Goal: Information Seeking & Learning: Learn about a topic

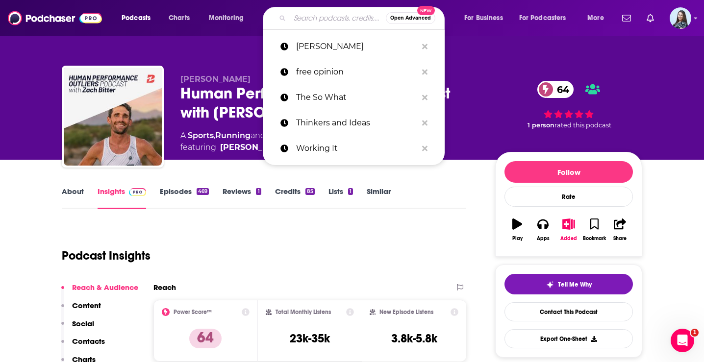
click at [304, 18] on input "Search podcasts, credits, & more..." at bounding box center [338, 18] width 96 height 16
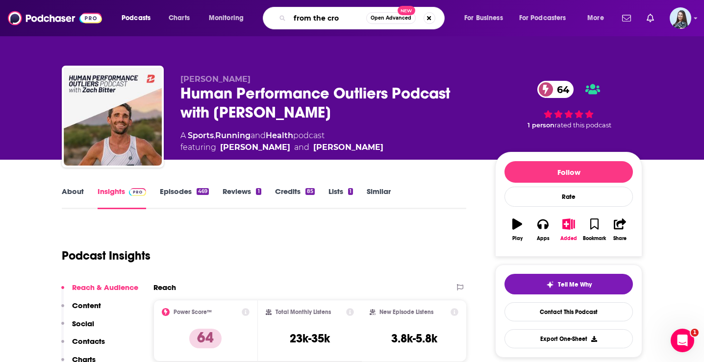
type input "from the crow"
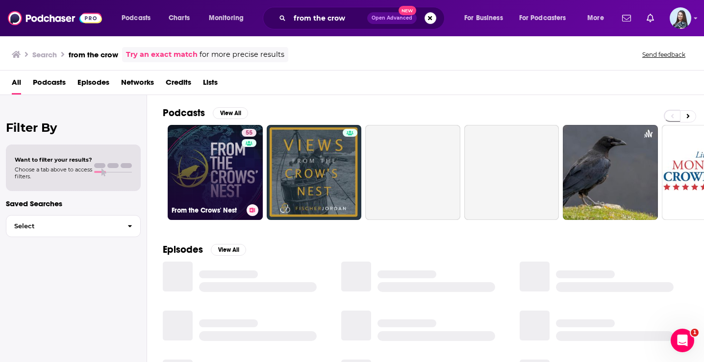
click at [222, 172] on link "55 From the Crows' Nest" at bounding box center [215, 172] width 95 height 95
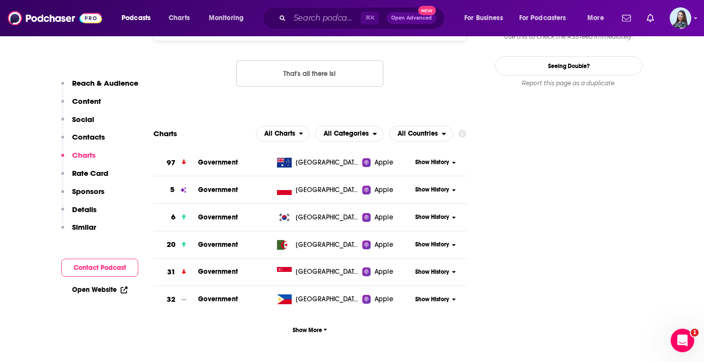
scroll to position [1010, 0]
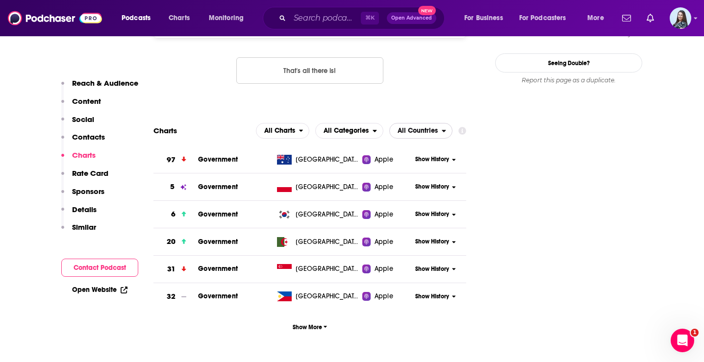
click at [424, 123] on span "All Countries" at bounding box center [416, 131] width 52 height 17
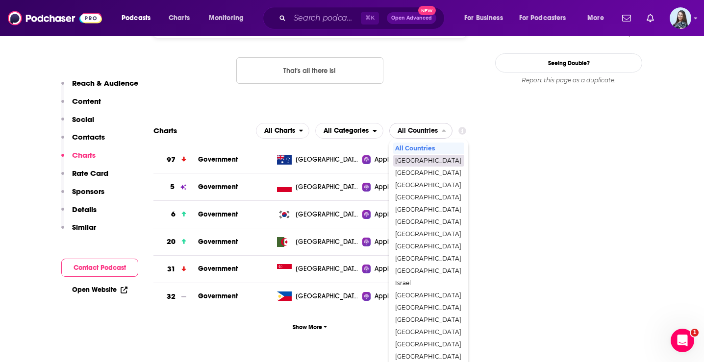
click at [423, 158] on span "[GEOGRAPHIC_DATA]" at bounding box center [428, 161] width 66 height 6
